Goal: Obtain resource: Download file/media

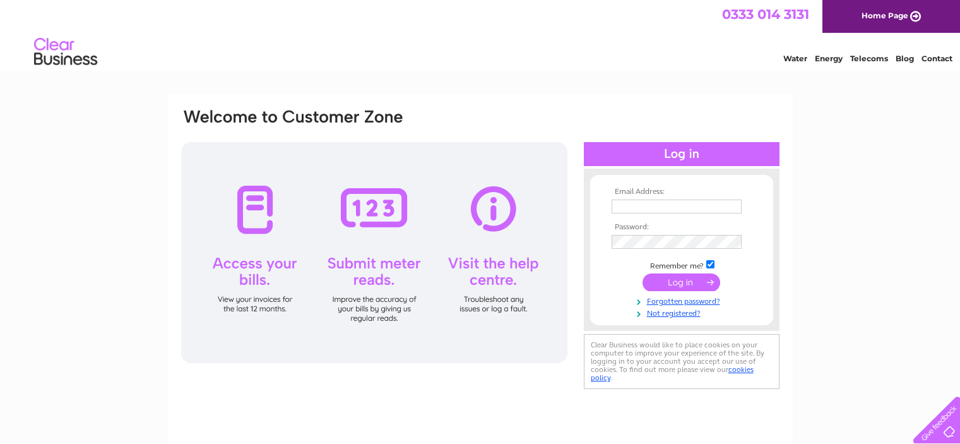
click at [667, 198] on td at bounding box center [681, 206] width 146 height 20
click at [660, 210] on input "text" at bounding box center [677, 206] width 130 height 14
type input "juliad@dhco.co.uk"
click at [657, 283] on input "submit" at bounding box center [682, 282] width 78 height 18
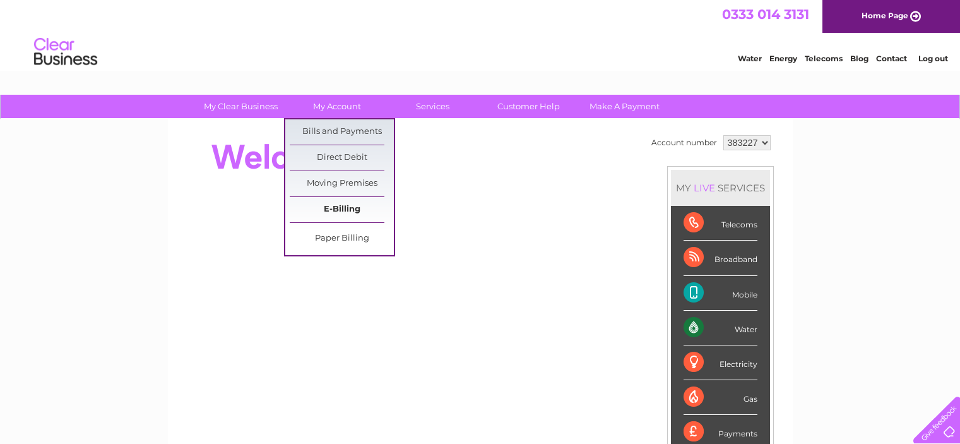
click at [336, 208] on link "E-Billing" at bounding box center [342, 209] width 104 height 25
click at [334, 105] on link "My Account" at bounding box center [337, 106] width 104 height 23
click at [333, 125] on link "Bills and Payments" at bounding box center [342, 131] width 104 height 25
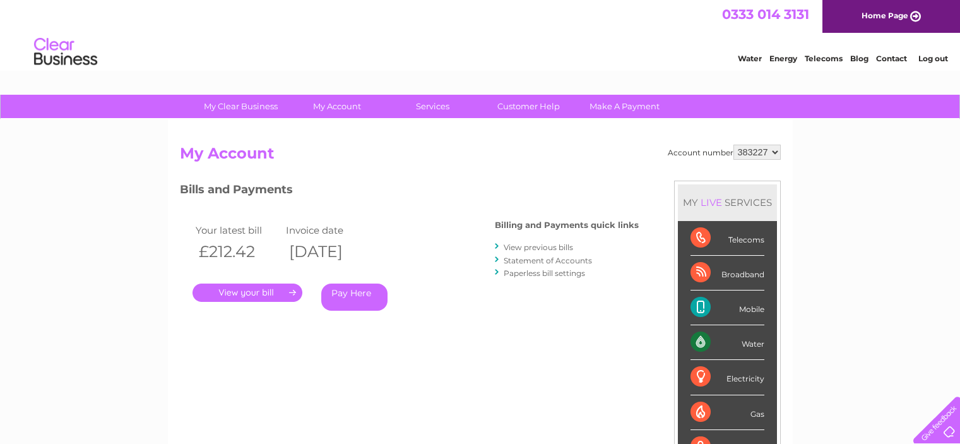
click at [276, 296] on link "." at bounding box center [248, 292] width 110 height 18
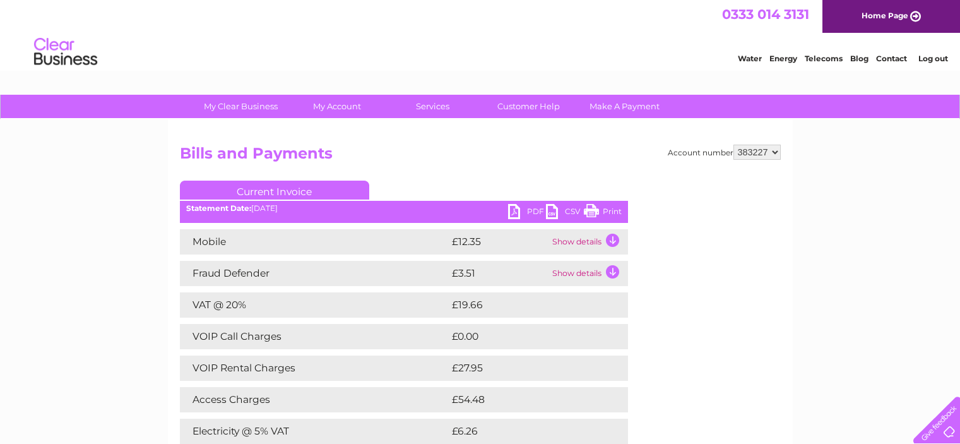
click at [530, 210] on link "PDF" at bounding box center [527, 213] width 38 height 18
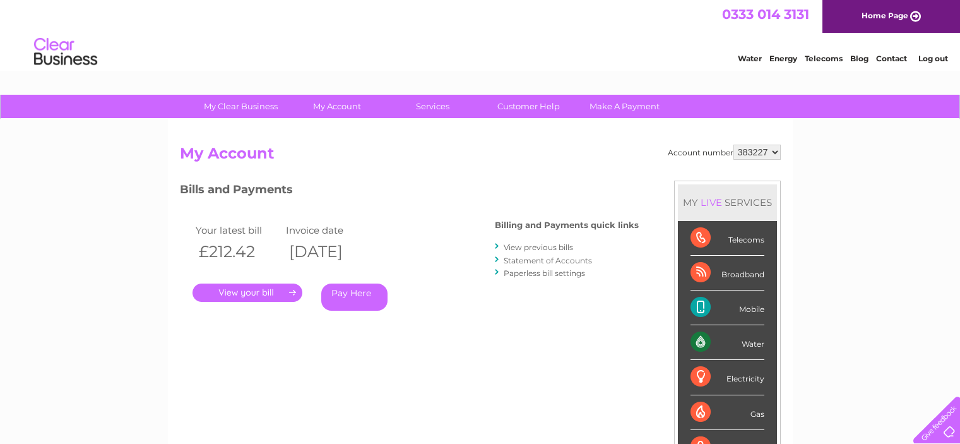
click at [549, 246] on link "View previous bills" at bounding box center [538, 246] width 69 height 9
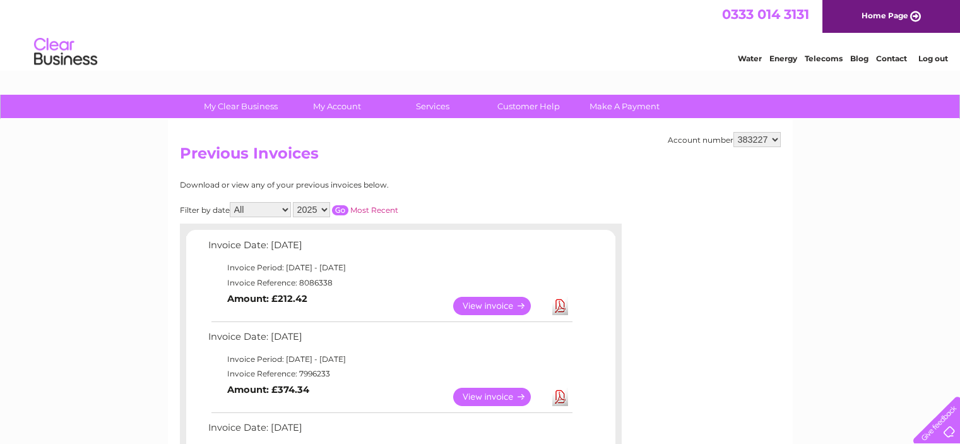
scroll to position [126, 0]
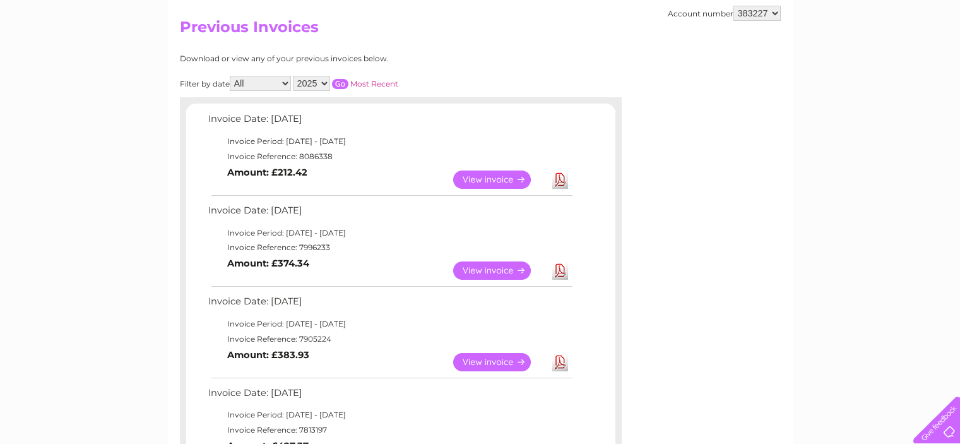
click at [556, 266] on link "Download" at bounding box center [560, 270] width 16 height 18
click at [564, 365] on link "Download" at bounding box center [560, 362] width 16 height 18
